Goal: Use online tool/utility

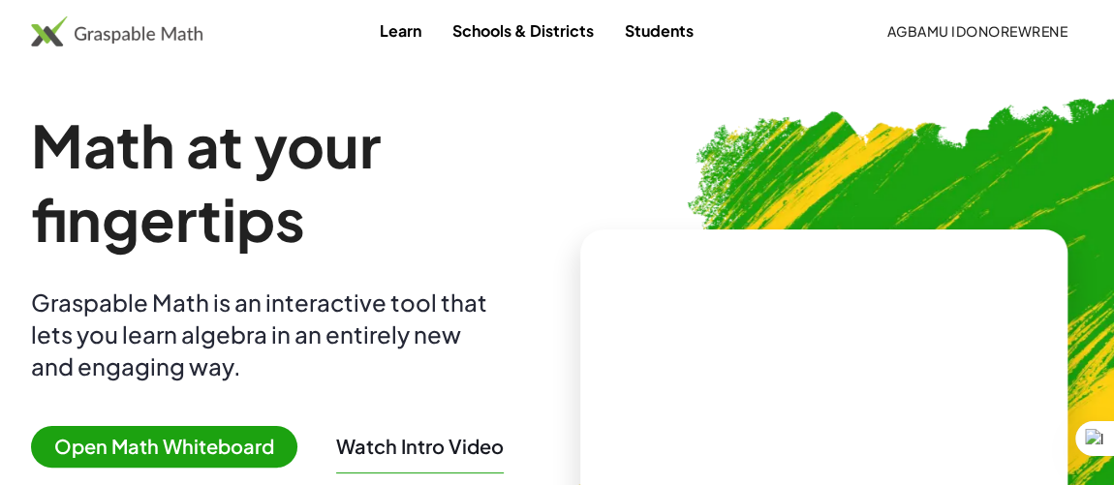
click at [195, 442] on span "Open Math Whiteboard" at bounding box center [164, 447] width 266 height 42
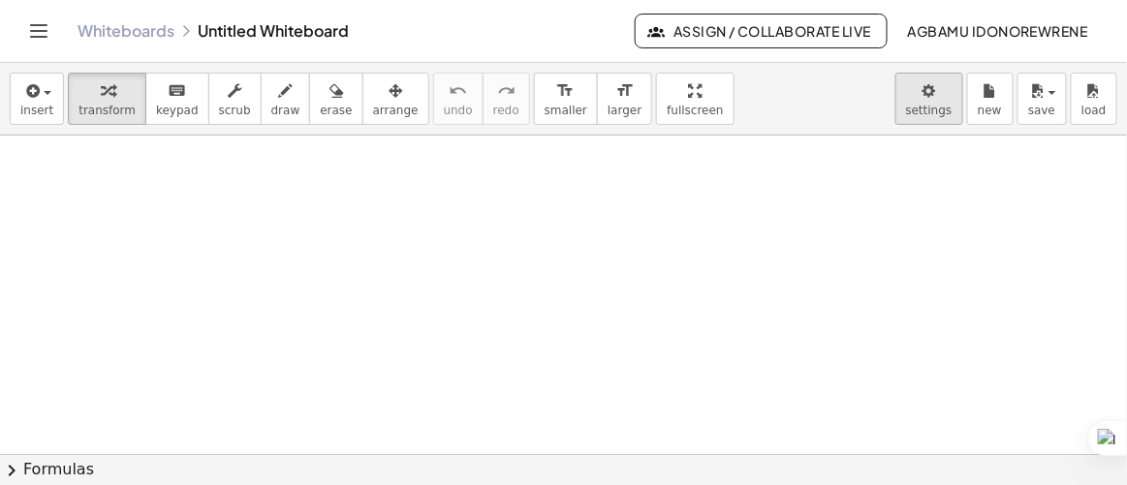
click at [920, 91] on body "Graspable Math Activities Get Started Activity Bank Assigned Work Classes White…" at bounding box center [563, 242] width 1127 height 485
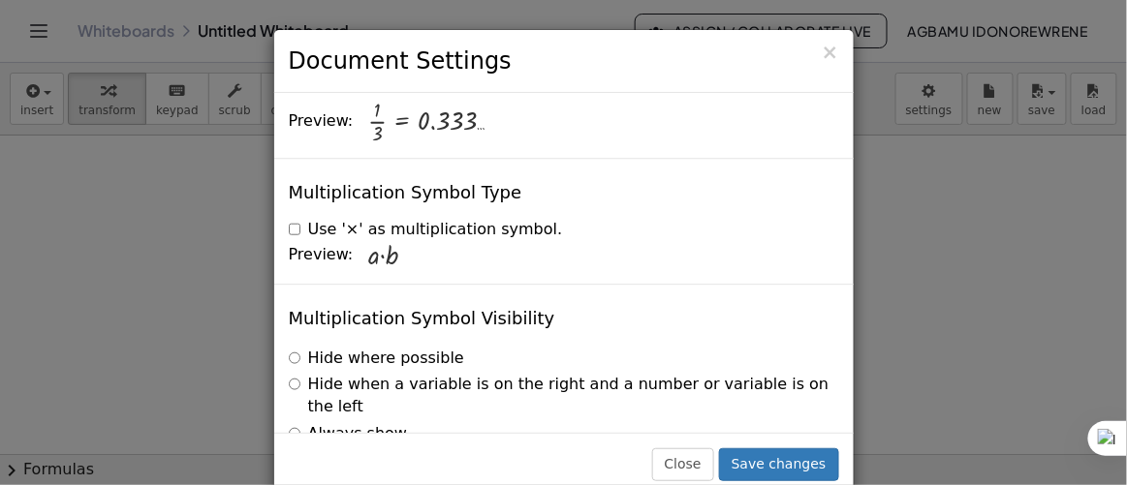
scroll to position [4814, 0]
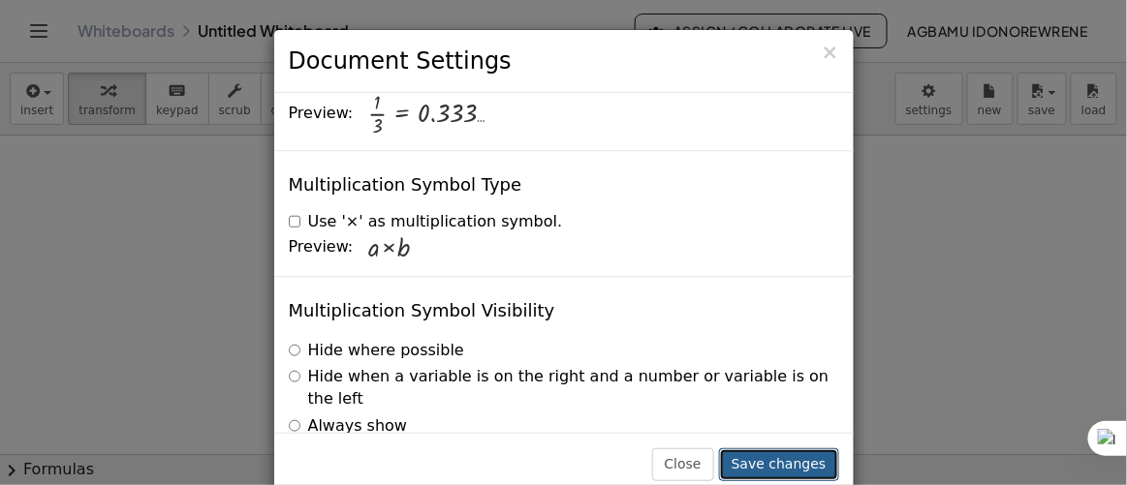
click at [777, 464] on button "Save changes" at bounding box center [779, 465] width 120 height 33
